Goal: Check status: Check status

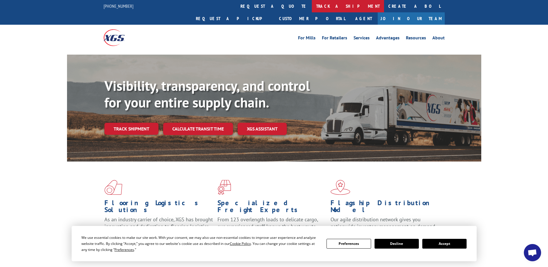
click at [312, 5] on link "track a shipment" at bounding box center [348, 6] width 72 height 12
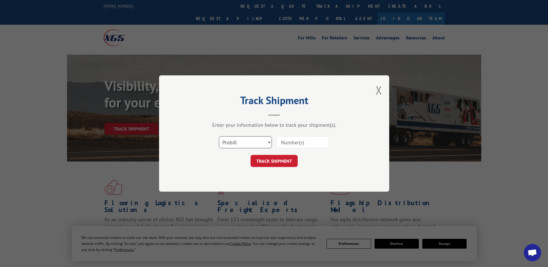
click at [268, 141] on select "Select category... Probill BOL PO" at bounding box center [245, 142] width 53 height 12
select select "bol"
click at [219, 136] on select "Select category... Probill BOL PO" at bounding box center [245, 142] width 53 height 12
click at [301, 139] on input at bounding box center [302, 142] width 53 height 12
type input "5246262"
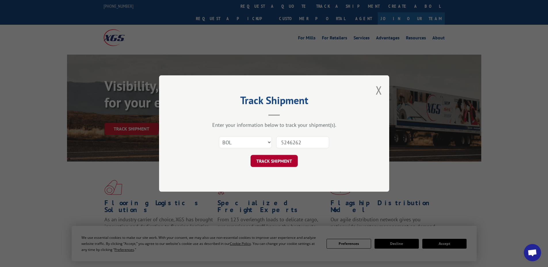
click at [284, 162] on button "TRACK SHIPMENT" at bounding box center [273, 161] width 47 height 12
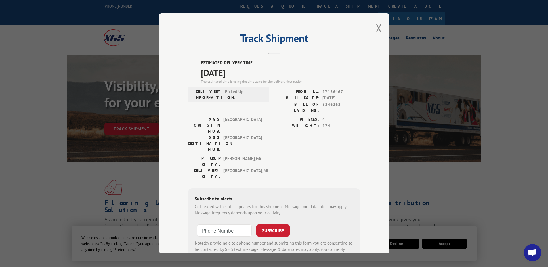
drag, startPoint x: 376, startPoint y: 27, endPoint x: 370, endPoint y: 35, distance: 9.3
click at [376, 29] on button "Close modal" at bounding box center [379, 27] width 6 height 15
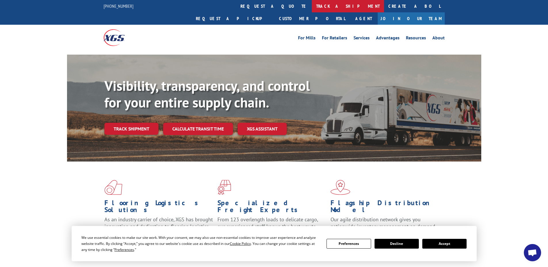
click at [312, 6] on link "track a shipment" at bounding box center [348, 6] width 72 height 12
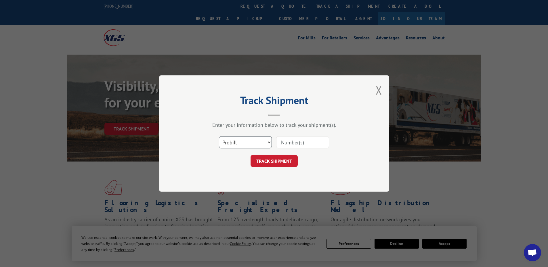
click at [269, 141] on select "Select category... Probill BOL PO" at bounding box center [245, 142] width 53 height 12
select select "bol"
click at [219, 136] on select "Select category... Probill BOL PO" at bounding box center [245, 142] width 53 height 12
click at [288, 141] on input at bounding box center [302, 142] width 53 height 12
type input "6042501"
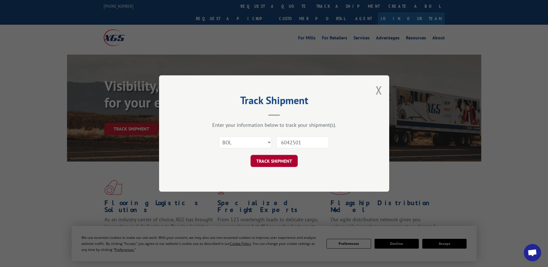
click at [277, 160] on button "TRACK SHIPMENT" at bounding box center [273, 161] width 47 height 12
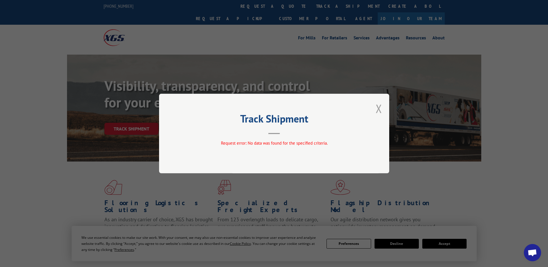
click at [378, 108] on button "Close modal" at bounding box center [379, 108] width 6 height 15
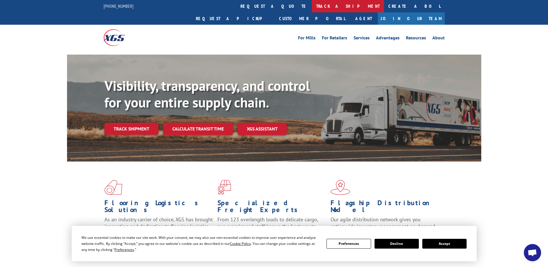
click at [312, 7] on link "track a shipment" at bounding box center [348, 6] width 72 height 12
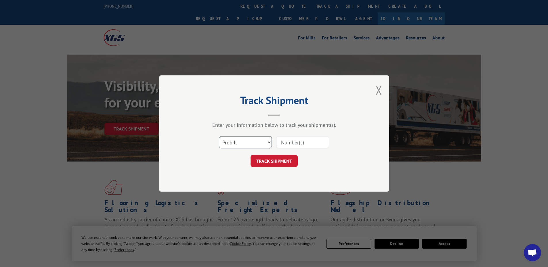
drag, startPoint x: 268, startPoint y: 141, endPoint x: 269, endPoint y: 147, distance: 6.1
click at [269, 143] on select "Select category... Probill BOL PO" at bounding box center [245, 142] width 53 height 12
select select "bol"
click at [219, 136] on select "Select category... Probill BOL PO" at bounding box center [245, 142] width 53 height 12
click at [295, 142] on input at bounding box center [302, 142] width 53 height 12
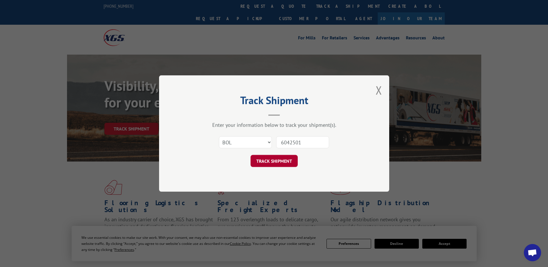
type input "6042501"
click at [279, 160] on button "TRACK SHIPMENT" at bounding box center [273, 161] width 47 height 12
